Goal: Task Accomplishment & Management: Manage account settings

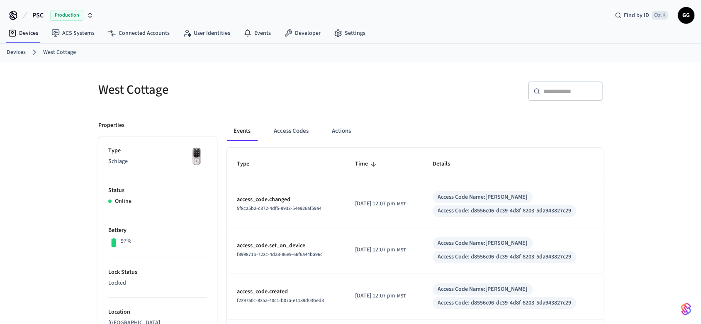
click at [17, 56] on link "Devices" at bounding box center [16, 52] width 19 height 9
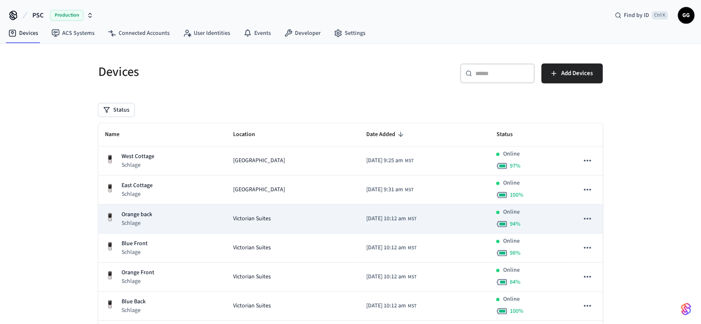
click at [287, 215] on div "Victorian Suites" at bounding box center [293, 219] width 120 height 9
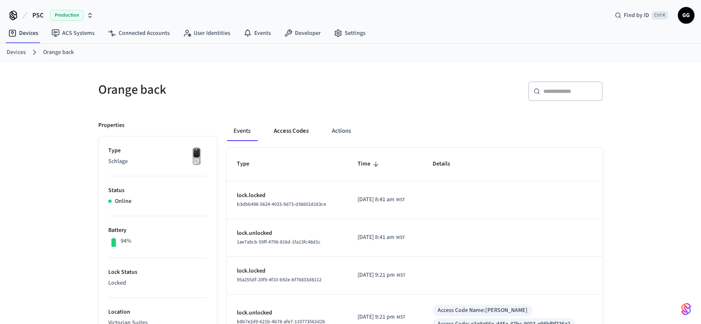
click at [290, 129] on button "Access Codes" at bounding box center [291, 131] width 48 height 20
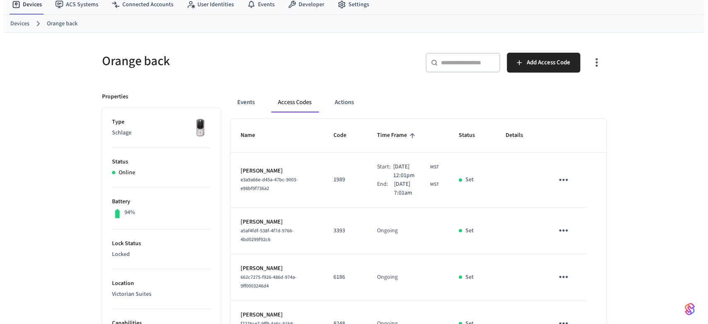
scroll to position [30, 0]
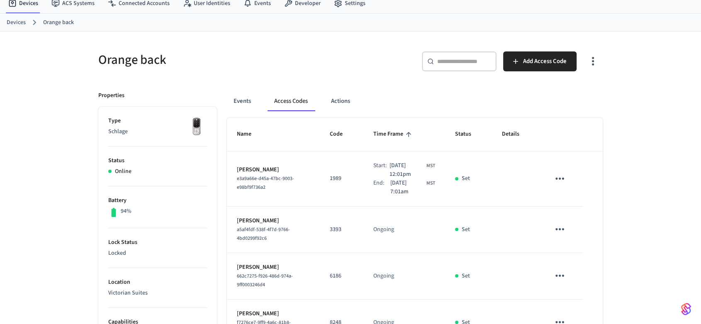
click at [555, 174] on icon "sticky table" at bounding box center [560, 178] width 13 height 13
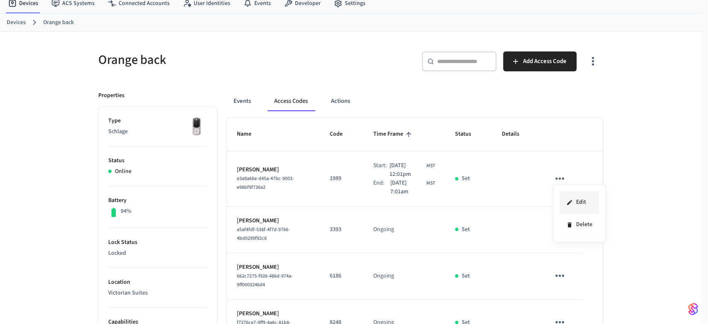
click at [569, 203] on icon at bounding box center [569, 202] width 5 height 5
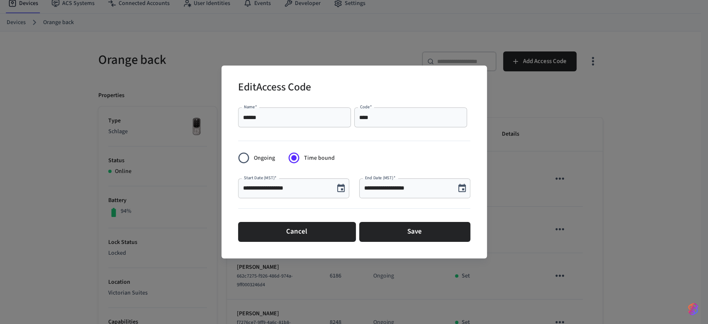
click at [459, 188] on icon "Choose date, selected date is Oct 12, 2025" at bounding box center [462, 188] width 10 height 10
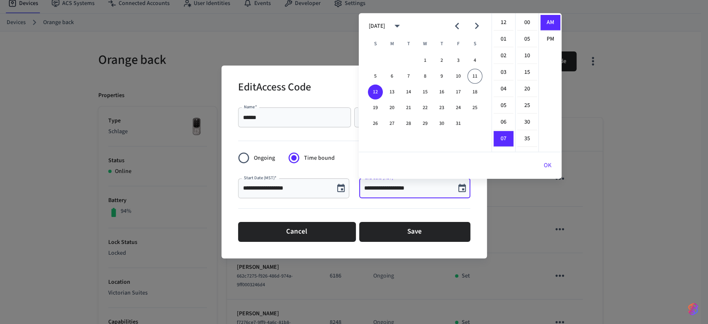
scroll to position [116, 0]
click at [500, 71] on li "10" at bounding box center [504, 73] width 20 height 16
click at [525, 18] on li "00" at bounding box center [528, 23] width 20 height 16
type input "**********"
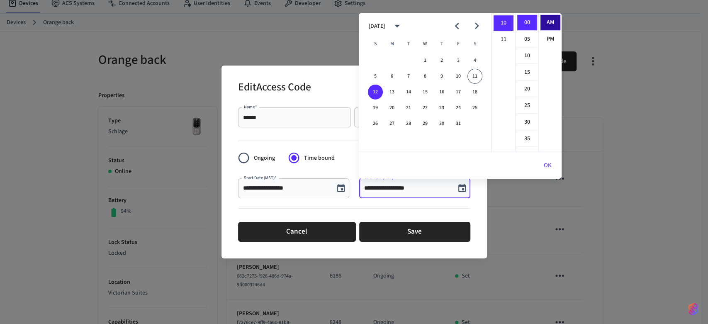
click at [546, 19] on li "AM" at bounding box center [551, 23] width 20 height 16
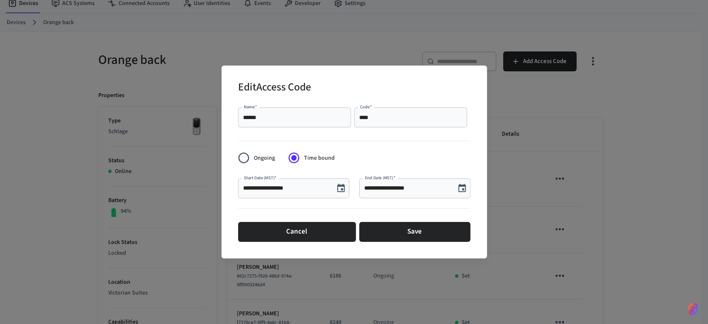
click at [341, 190] on icon "Choose date, selected date is Oct 9, 2025" at bounding box center [340, 188] width 7 height 8
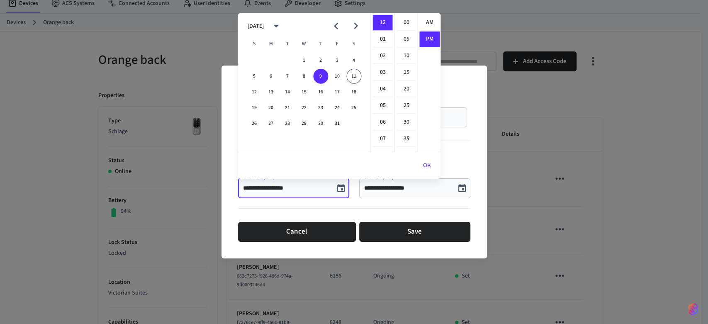
scroll to position [15, 0]
click at [448, 159] on form "**********" at bounding box center [354, 174] width 232 height 141
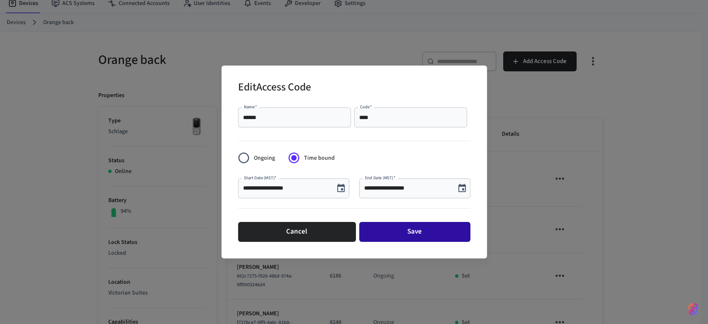
click at [417, 234] on button "Save" at bounding box center [414, 232] width 111 height 20
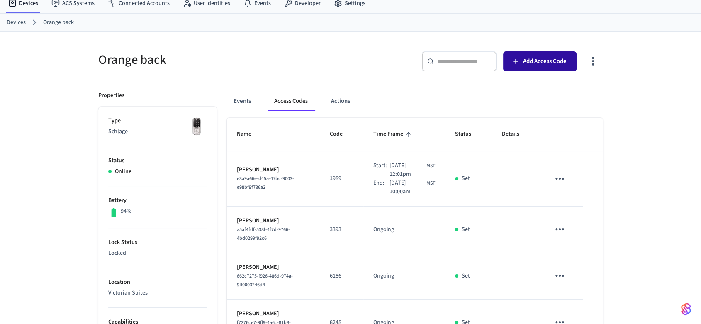
click at [532, 62] on span "Add Access Code" at bounding box center [545, 61] width 44 height 11
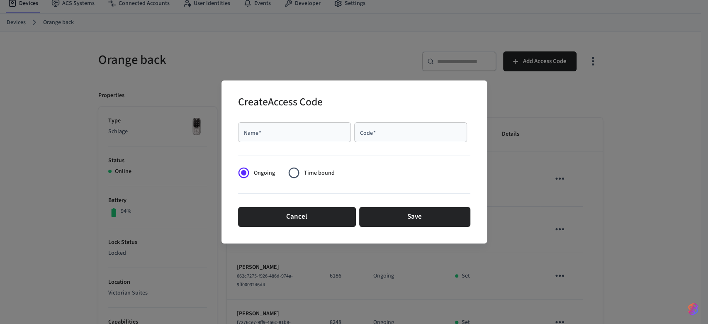
click at [370, 132] on input "Code   *" at bounding box center [410, 132] width 103 height 8
type input "****"
click at [325, 135] on input "Name   *" at bounding box center [294, 132] width 103 height 8
paste input "**********"
paste input "text"
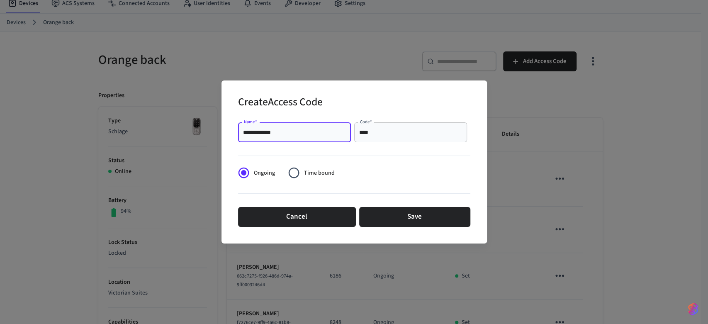
type input "**********"
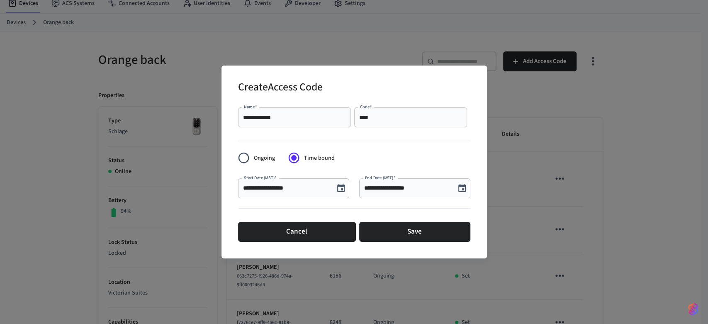
click at [342, 188] on icon "Choose date, selected date is Oct 11, 2025" at bounding box center [340, 188] width 7 height 8
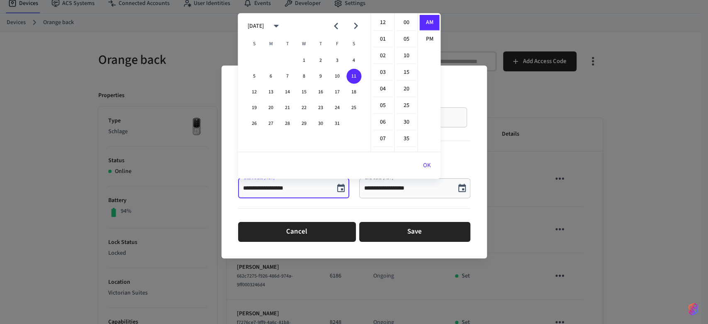
scroll to position [181, 0]
click at [254, 93] on button "12" at bounding box center [254, 92] width 15 height 15
click at [381, 37] on li "03" at bounding box center [383, 39] width 20 height 16
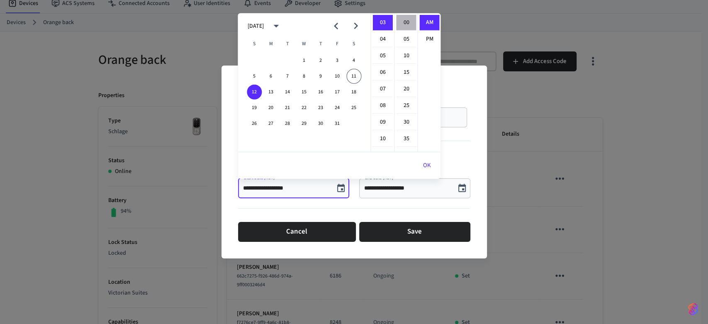
click at [403, 21] on li "00" at bounding box center [406, 23] width 20 height 16
click at [428, 37] on li "PM" at bounding box center [430, 39] width 20 height 15
type input "**********"
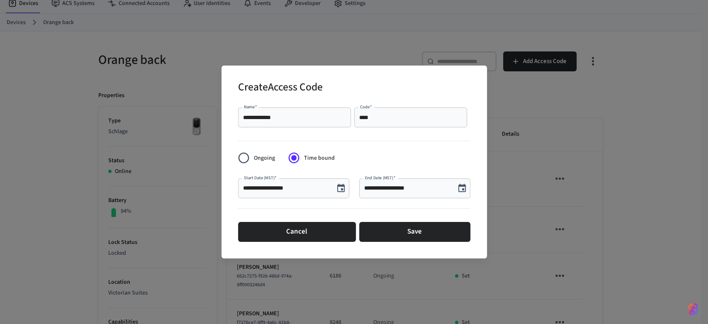
scroll to position [15, 0]
click at [465, 190] on icon "Choose date, selected date is Oct 11, 2025" at bounding box center [462, 188] width 10 height 10
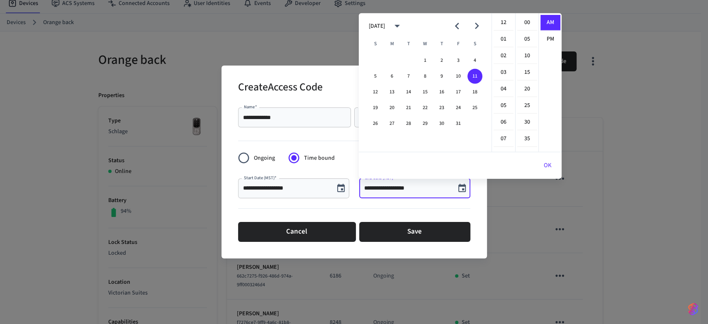
scroll to position [181, 0]
click at [371, 124] on button "26" at bounding box center [375, 123] width 15 height 15
click at [498, 32] on li "10" at bounding box center [504, 32] width 20 height 16
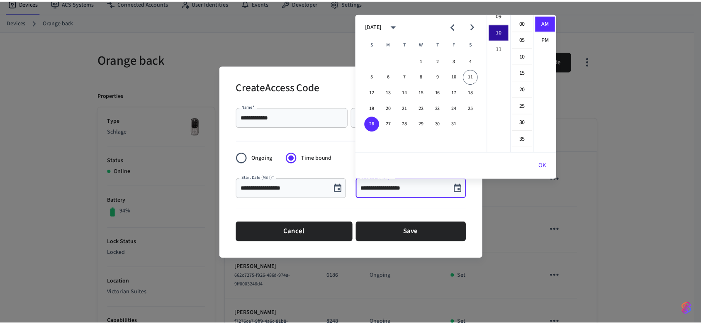
scroll to position [166, 0]
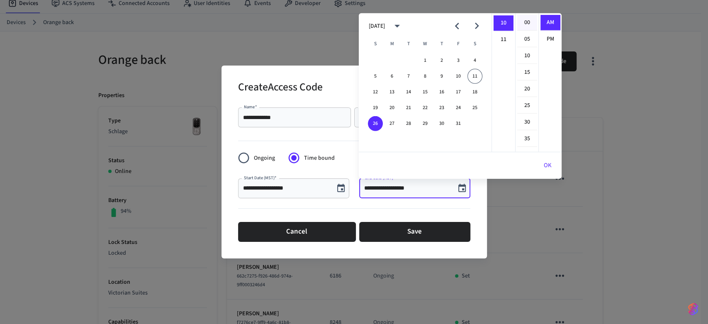
click at [525, 20] on li "00" at bounding box center [528, 23] width 20 height 16
type input "**********"
click at [549, 21] on li "AM" at bounding box center [551, 23] width 20 height 16
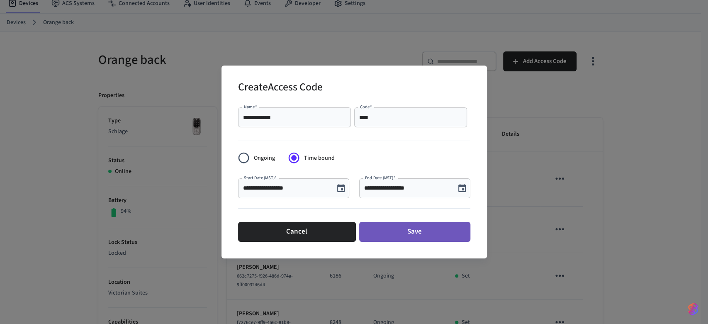
click at [415, 228] on button "Save" at bounding box center [414, 232] width 111 height 20
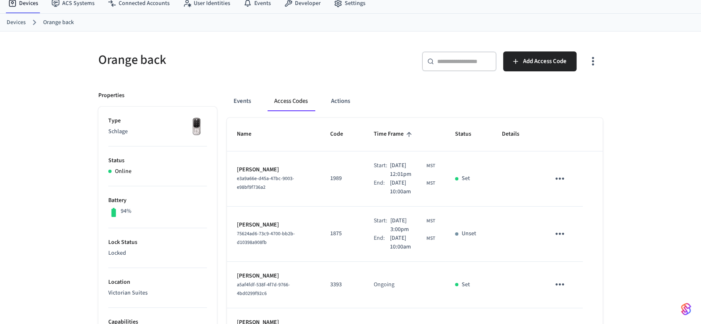
click at [23, 20] on link "Devices" at bounding box center [16, 22] width 19 height 9
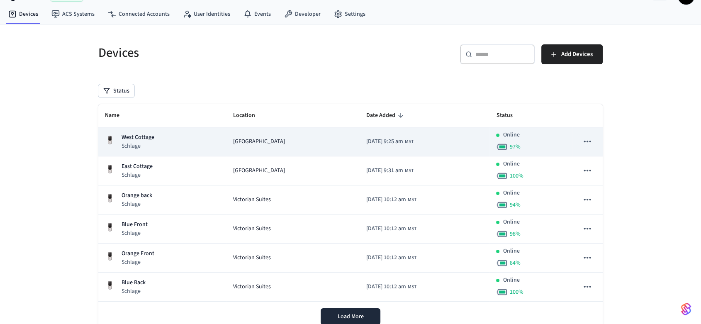
scroll to position [48, 0]
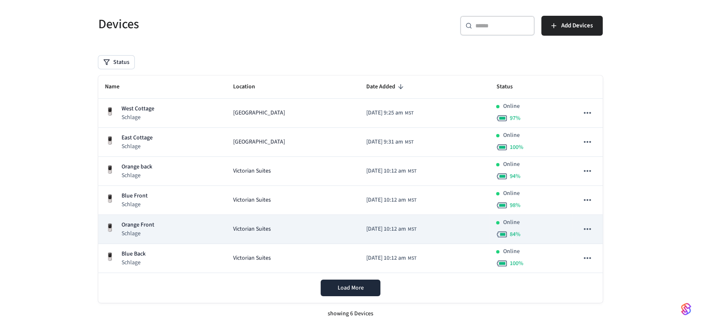
click at [338, 228] on div "Victorian Suites" at bounding box center [293, 229] width 120 height 9
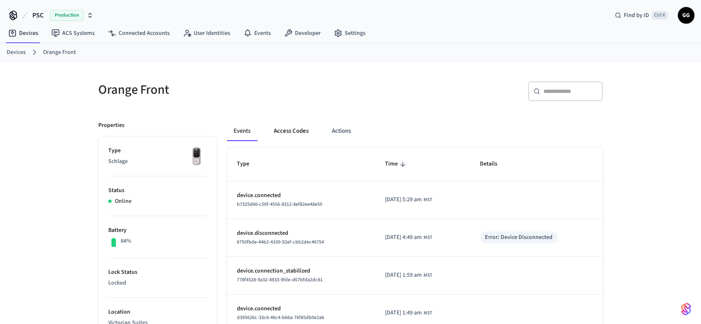
click at [286, 131] on button "Access Codes" at bounding box center [291, 131] width 48 height 20
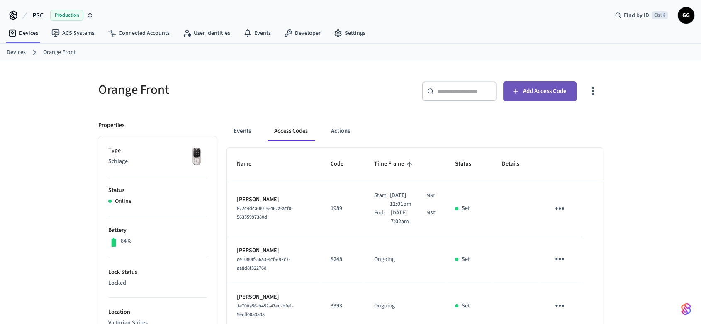
click at [538, 86] on span "Add Access Code" at bounding box center [545, 91] width 44 height 11
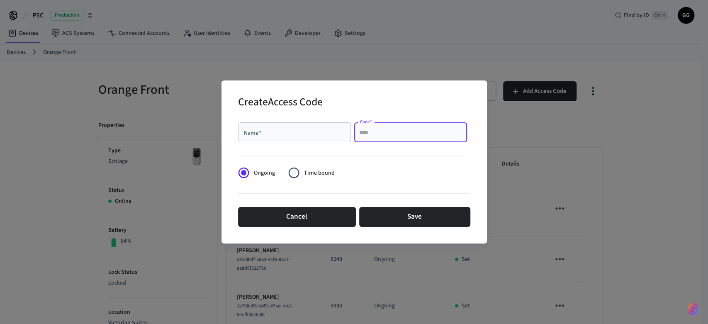
click at [373, 130] on input "Code   *" at bounding box center [410, 132] width 103 height 8
type input "****"
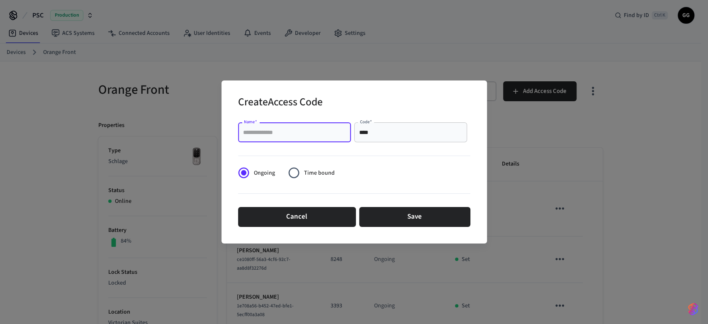
click at [285, 132] on input "Name   *" at bounding box center [294, 132] width 103 height 8
paste input "**********"
type input "**********"
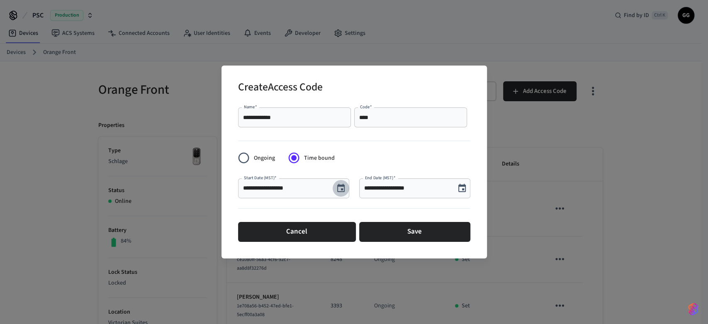
click at [341, 188] on icon "Choose date, selected date is Oct 11, 2025" at bounding box center [340, 188] width 7 height 8
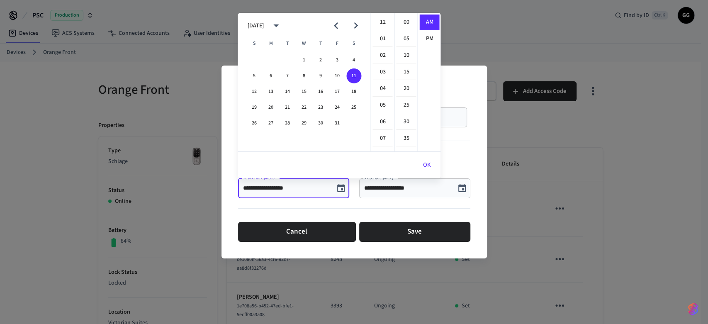
scroll to position [181, 0]
click at [255, 92] on button "12" at bounding box center [254, 91] width 15 height 15
click at [379, 20] on li "03" at bounding box center [383, 17] width 20 height 16
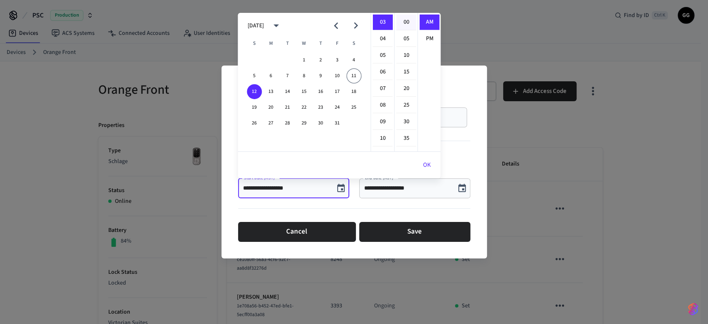
click at [405, 22] on li "00" at bounding box center [406, 23] width 20 height 16
click at [428, 38] on li "PM" at bounding box center [430, 38] width 20 height 15
type input "**********"
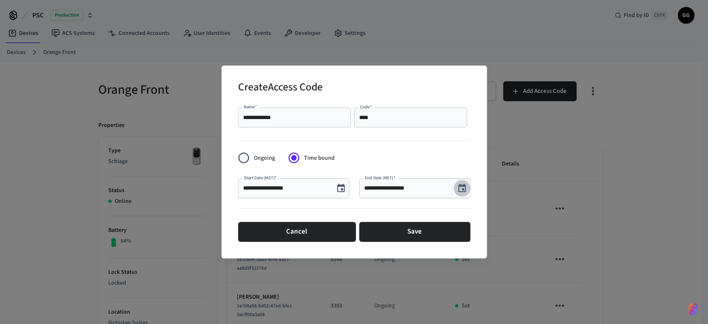
click at [461, 188] on icon "Choose date, selected date is Oct 11, 2025" at bounding box center [462, 188] width 10 height 10
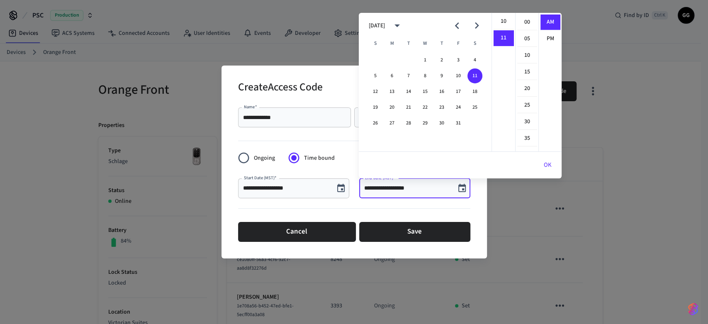
scroll to position [163, 0]
click at [375, 119] on button "26" at bounding box center [375, 123] width 15 height 15
click at [501, 24] on li "10" at bounding box center [504, 26] width 20 height 16
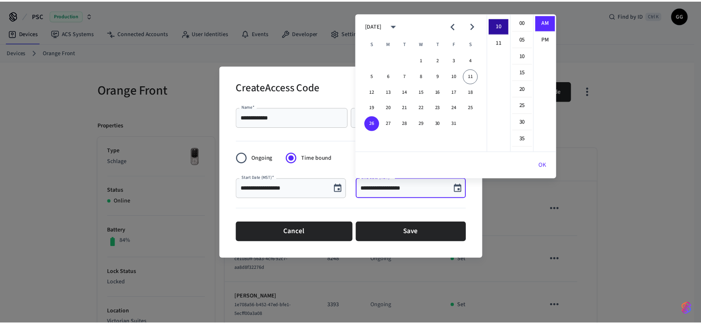
scroll to position [166, 0]
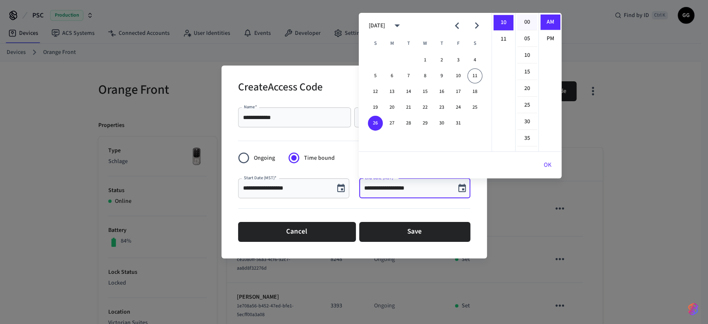
click at [526, 21] on li "00" at bounding box center [528, 23] width 20 height 16
type input "**********"
click at [549, 20] on li "AM" at bounding box center [551, 23] width 20 height 16
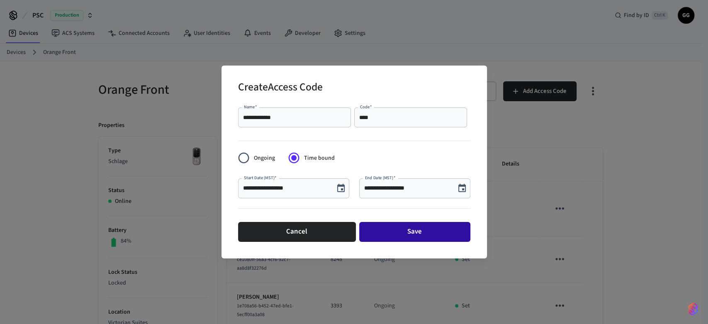
click at [390, 229] on button "Save" at bounding box center [414, 232] width 111 height 20
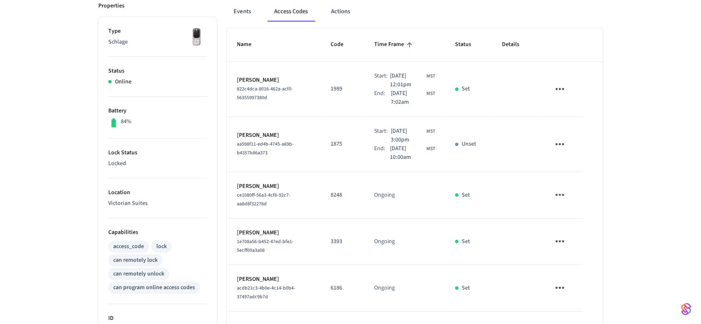
scroll to position [120, 0]
